Goal: Task Accomplishment & Management: Use online tool/utility

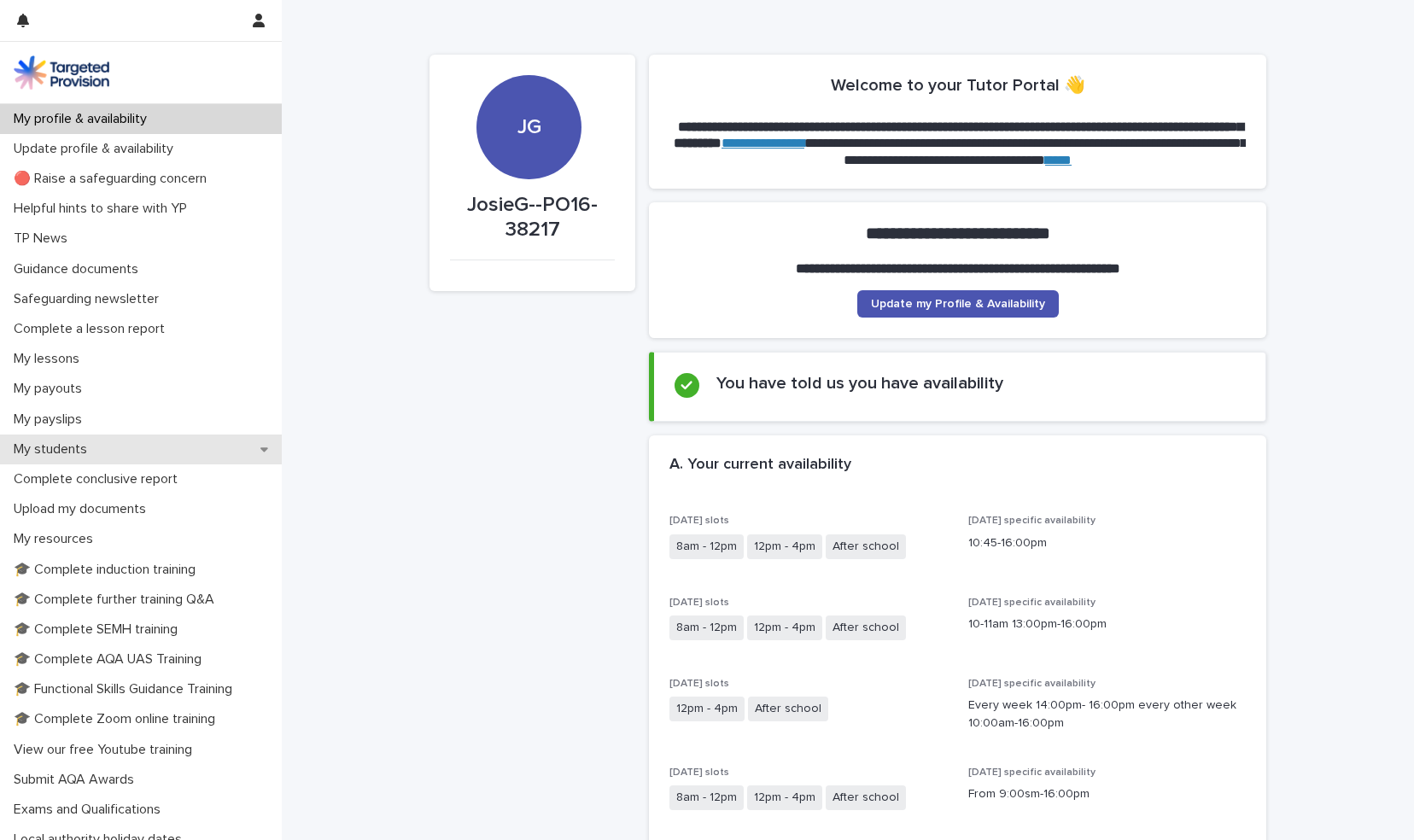
click at [51, 451] on p "My students" at bounding box center [53, 449] width 94 height 16
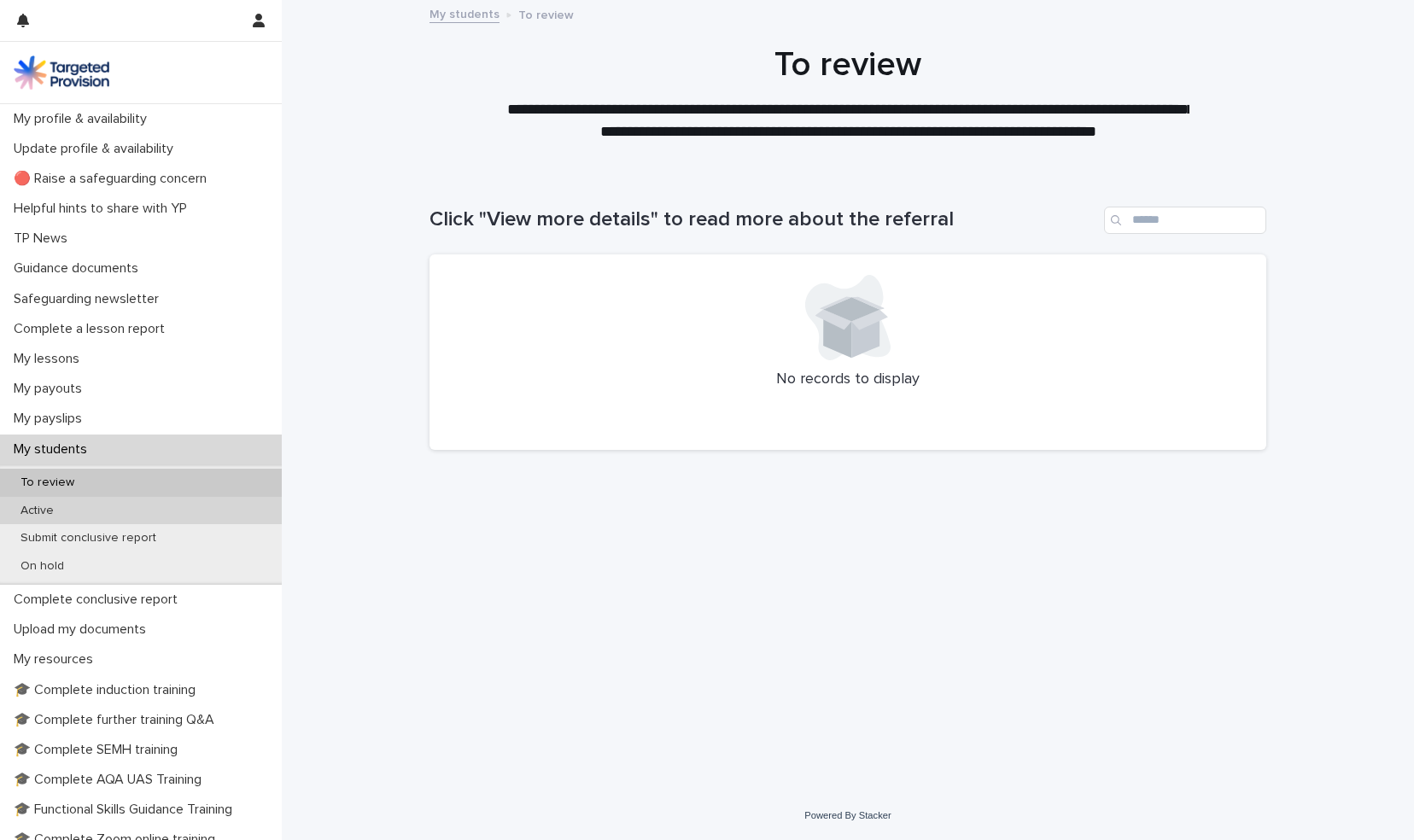
click at [41, 497] on div "Active" at bounding box center [140, 510] width 282 height 28
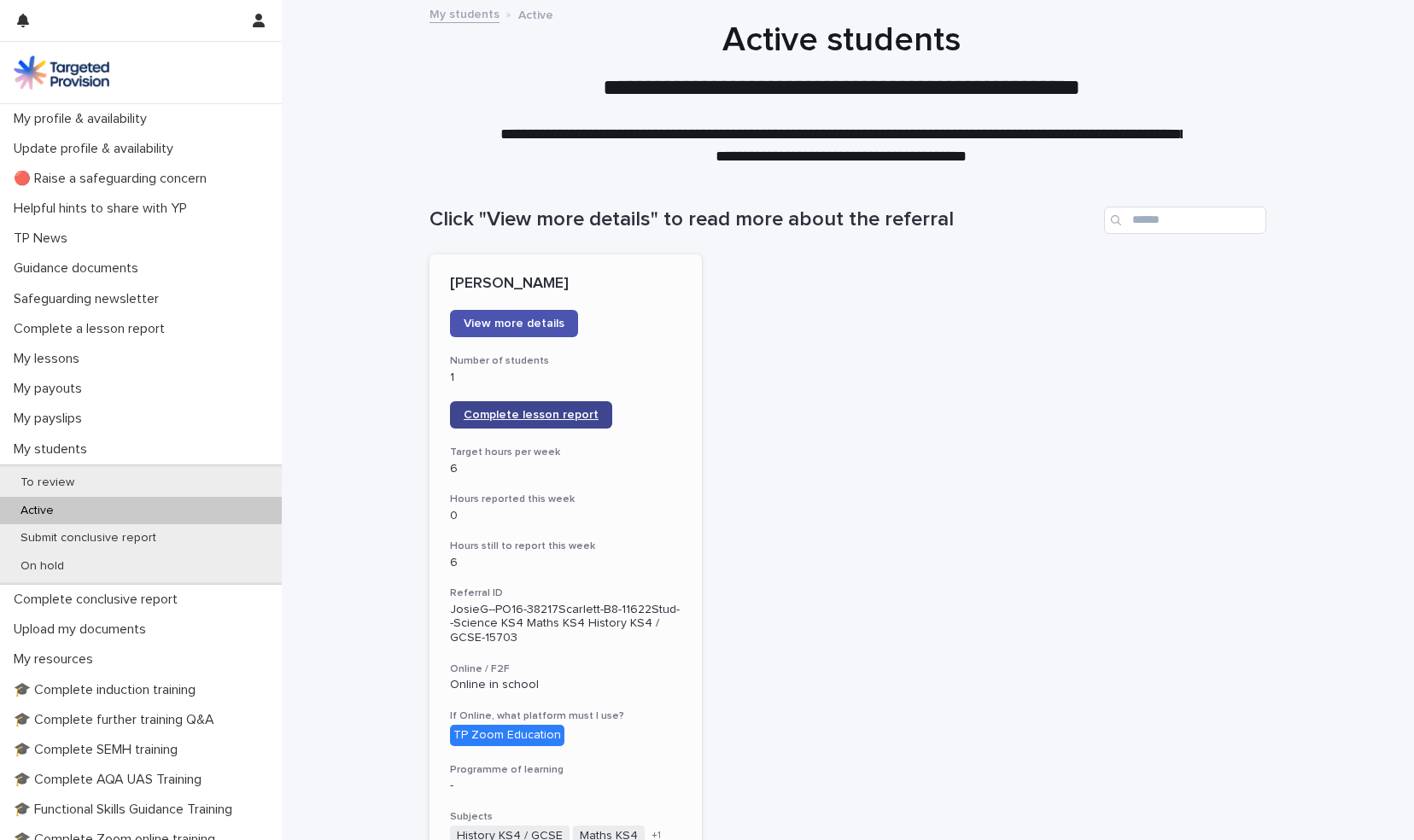
click at [512, 413] on span "Complete lesson report" at bounding box center [530, 415] width 135 height 12
click at [50, 367] on div "My lessons" at bounding box center [140, 359] width 282 height 30
